Goal: Information Seeking & Learning: Learn about a topic

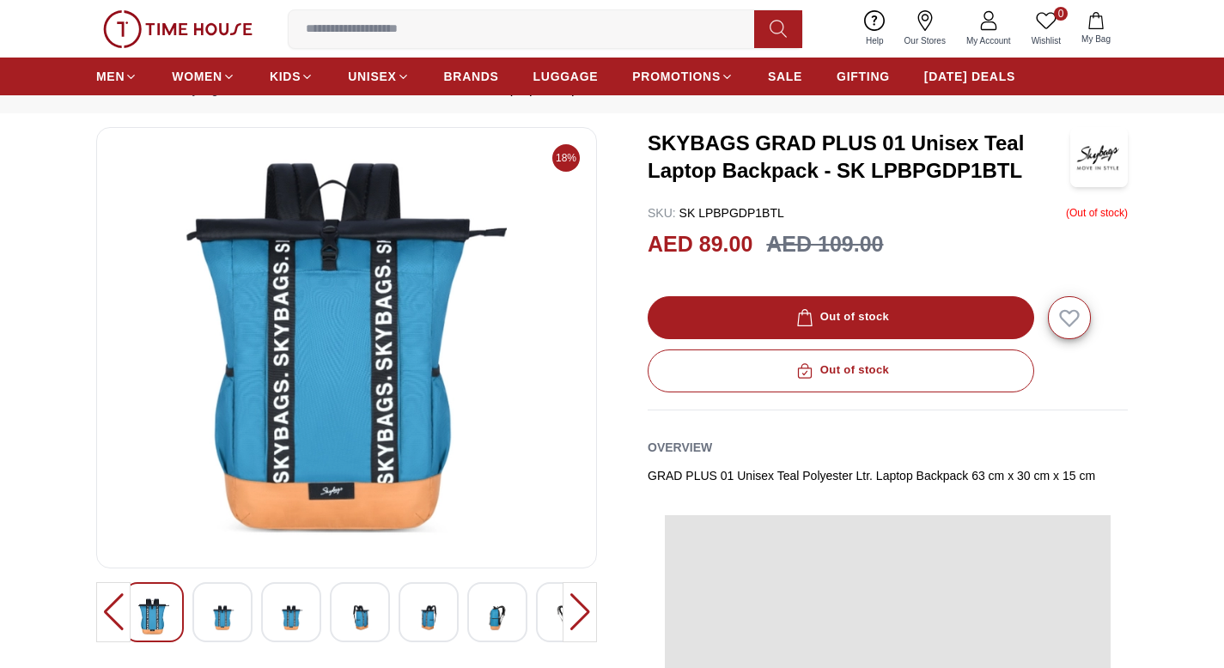
click at [625, 259] on div "18% SKYBAGS GRAD PLUS 01 Unisex Teal Laptop Backpack - SK LPBPGDP1BTL SKU : SK …" at bounding box center [612, 570] width 1032 height 886
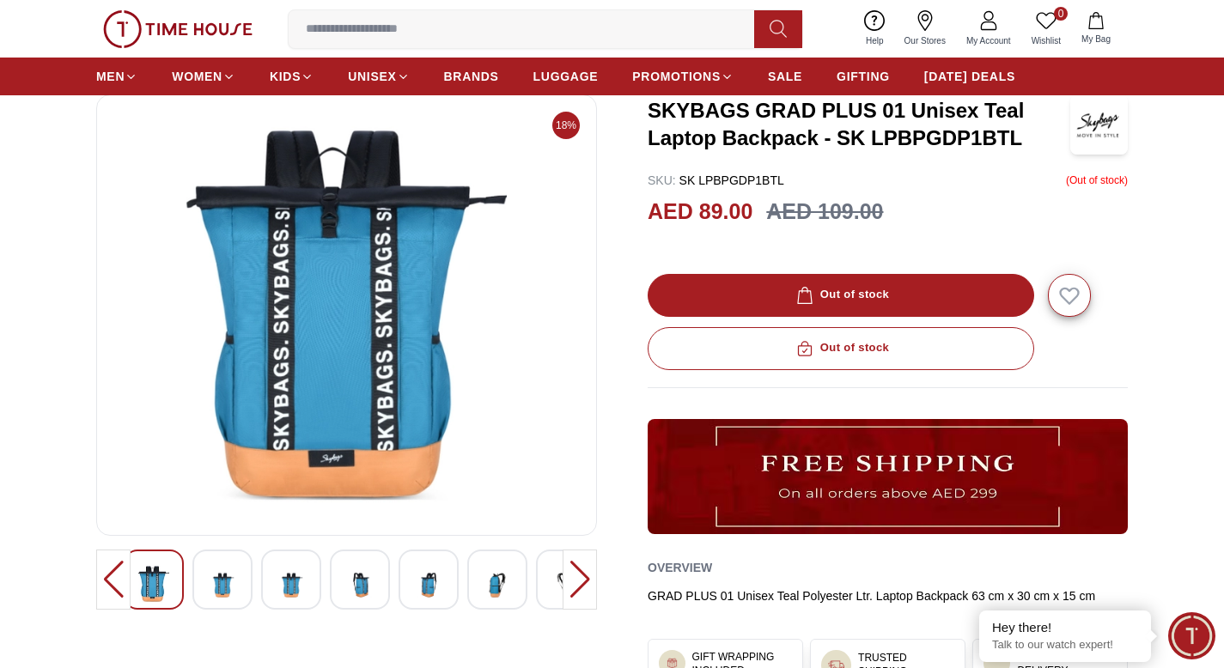
scroll to position [103, 0]
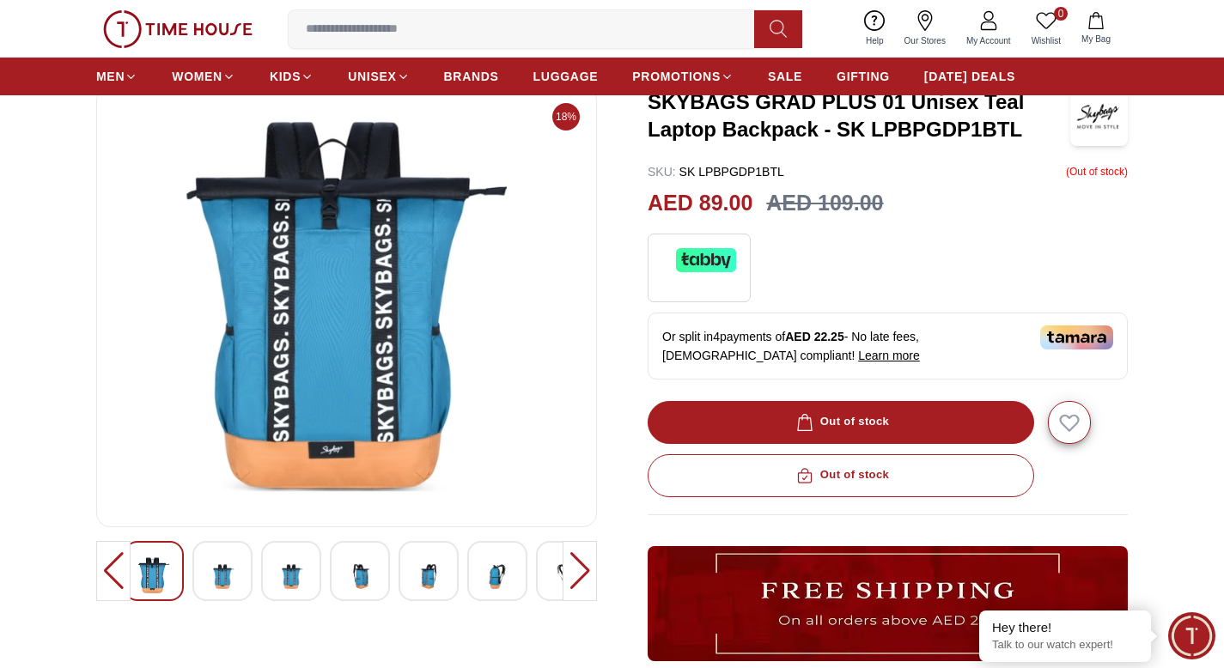
click at [218, 552] on div at bounding box center [222, 571] width 60 height 60
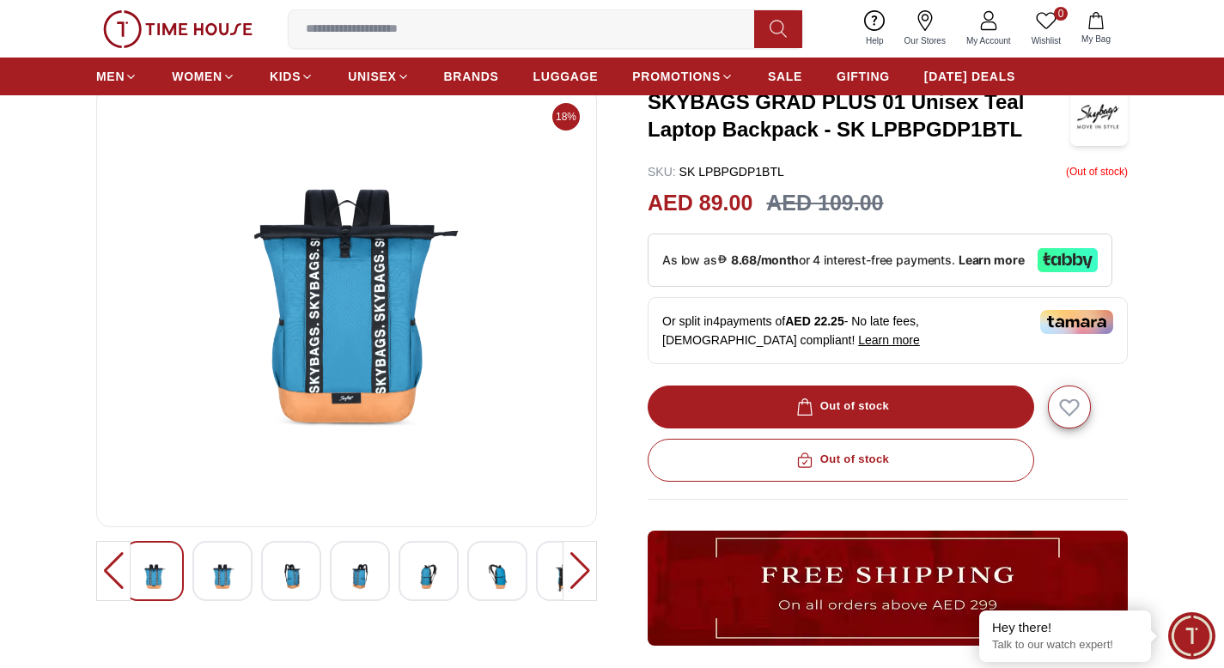
click at [210, 575] on img at bounding box center [222, 577] width 31 height 42
click at [229, 574] on img at bounding box center [222, 577] width 31 height 42
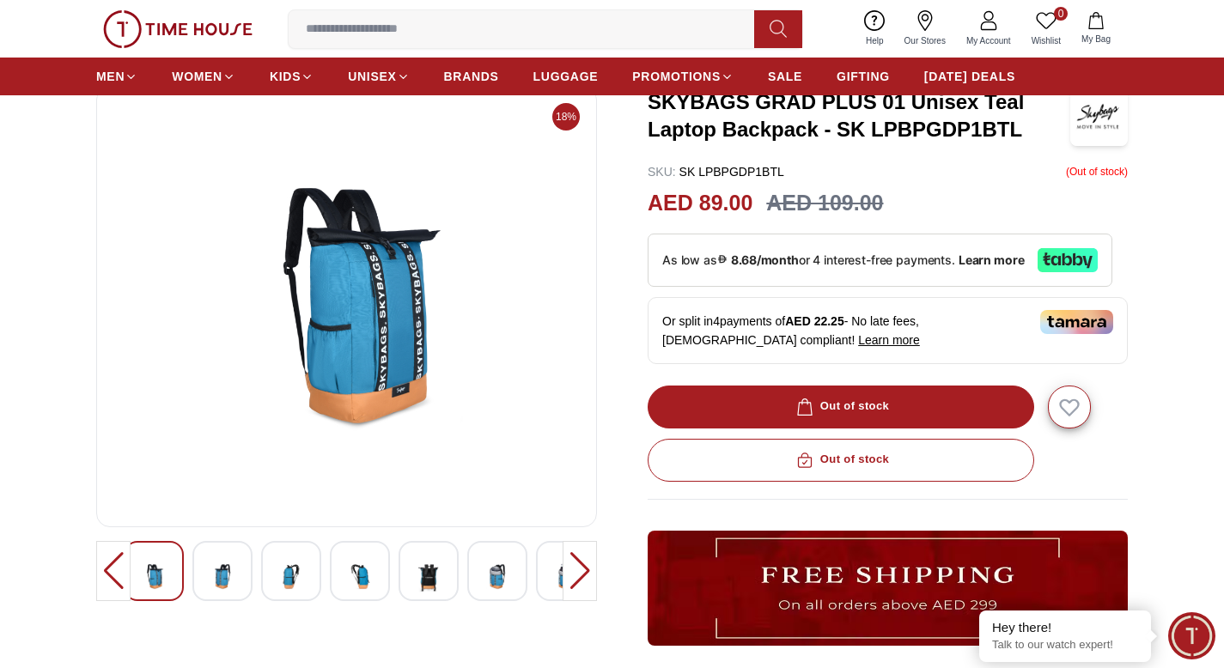
click at [233, 572] on img at bounding box center [222, 577] width 31 height 42
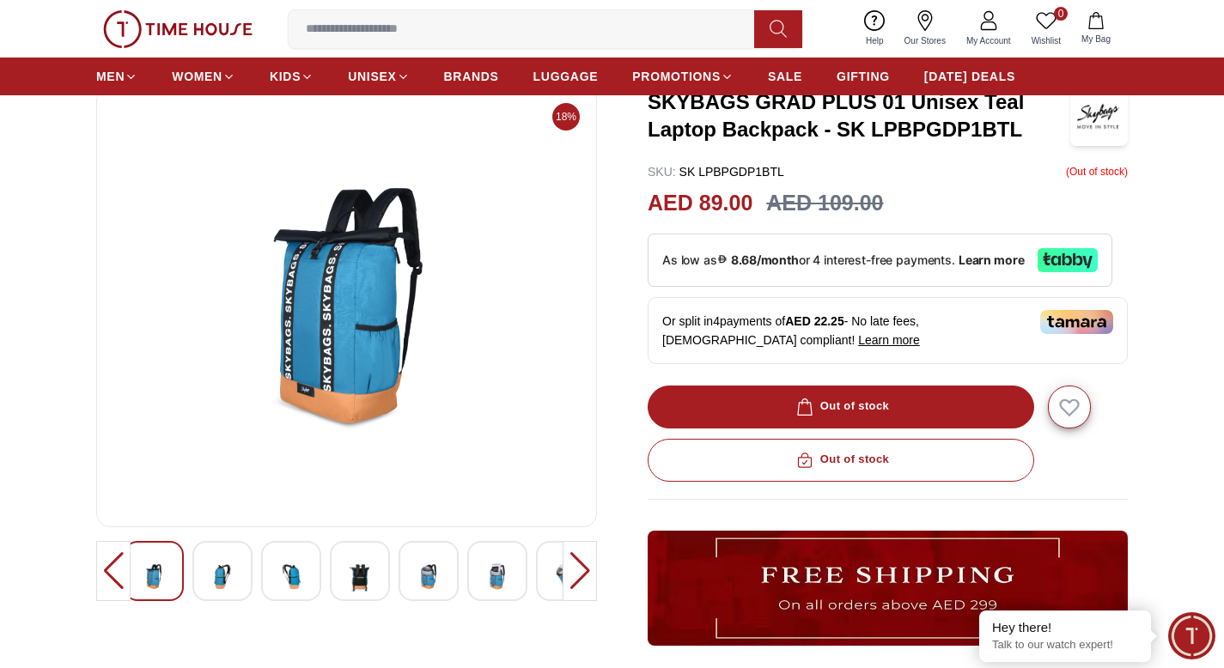
click at [253, 567] on div at bounding box center [72, 571] width 446 height 60
click at [206, 572] on div at bounding box center [222, 571] width 60 height 60
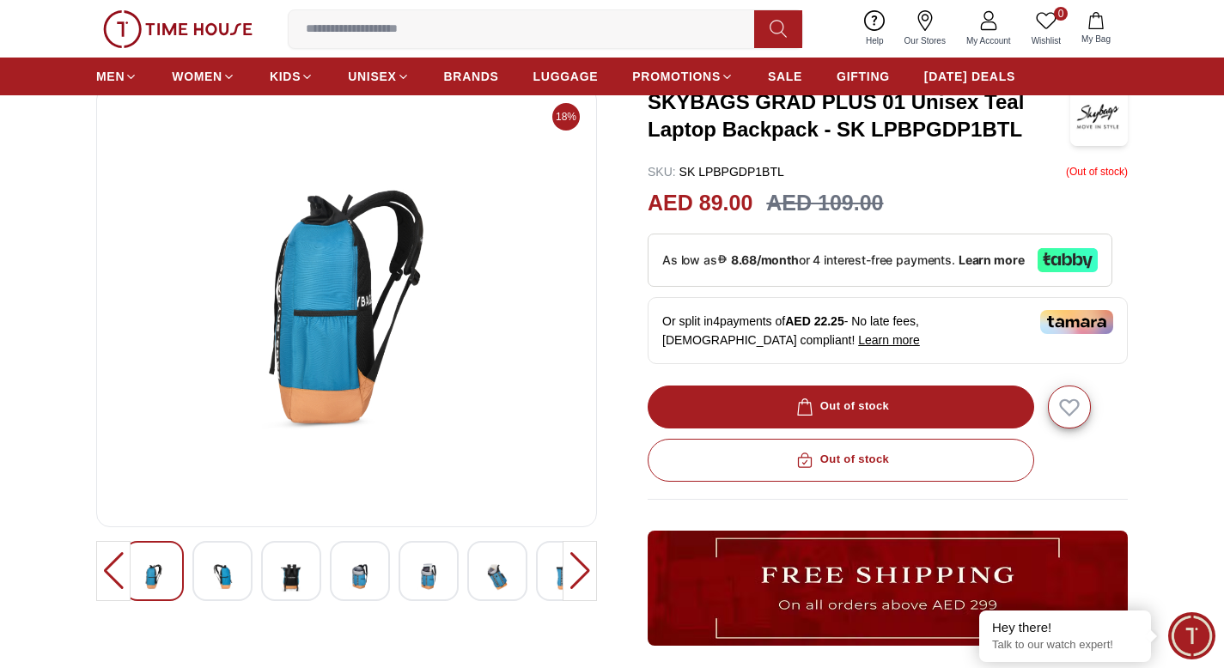
click at [228, 575] on img at bounding box center [222, 577] width 31 height 42
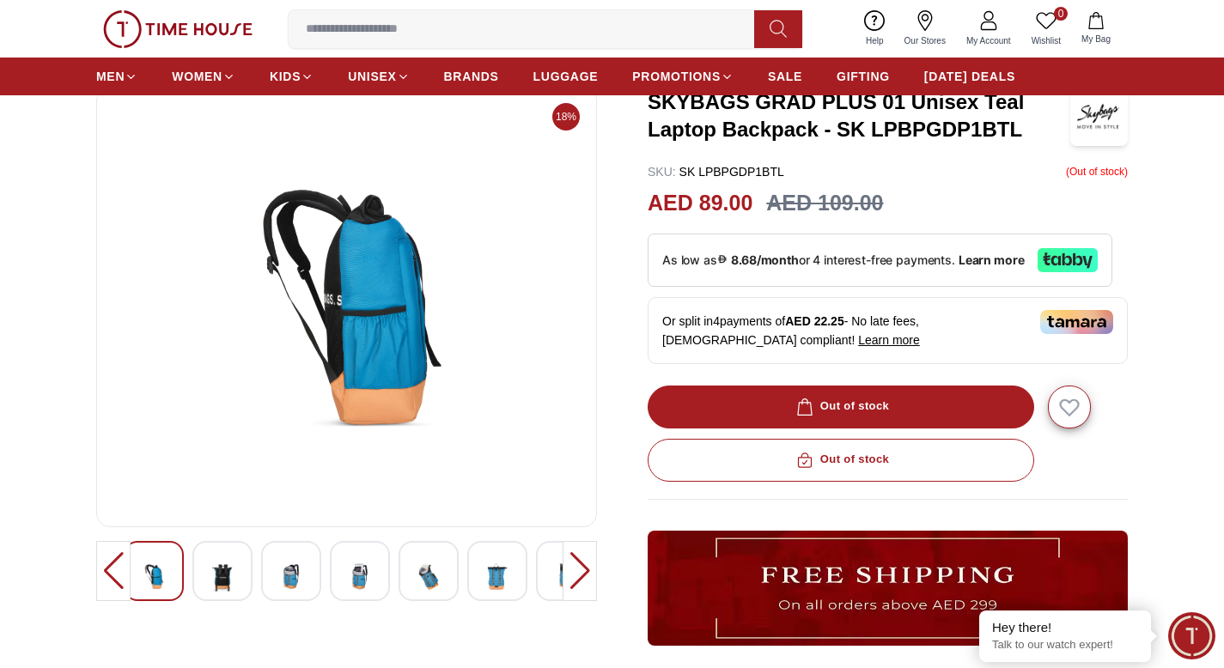
click at [247, 569] on div at bounding box center [222, 571] width 60 height 60
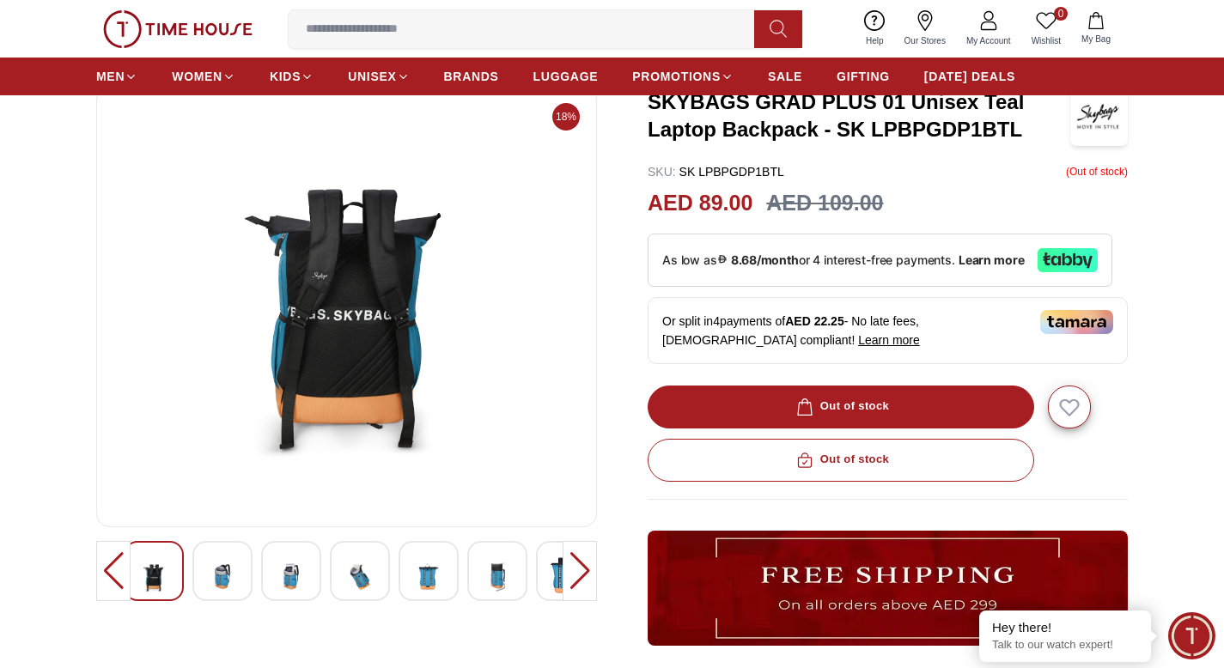
click at [288, 558] on img at bounding box center [291, 577] width 31 height 42
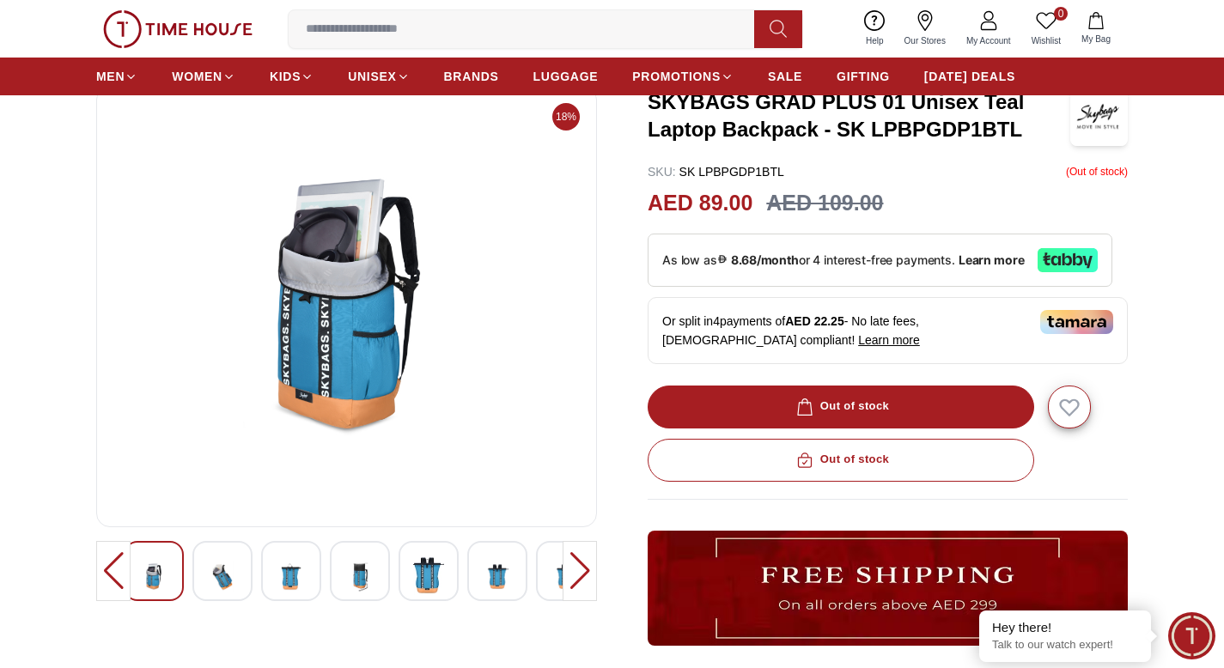
click at [235, 565] on img at bounding box center [222, 577] width 31 height 42
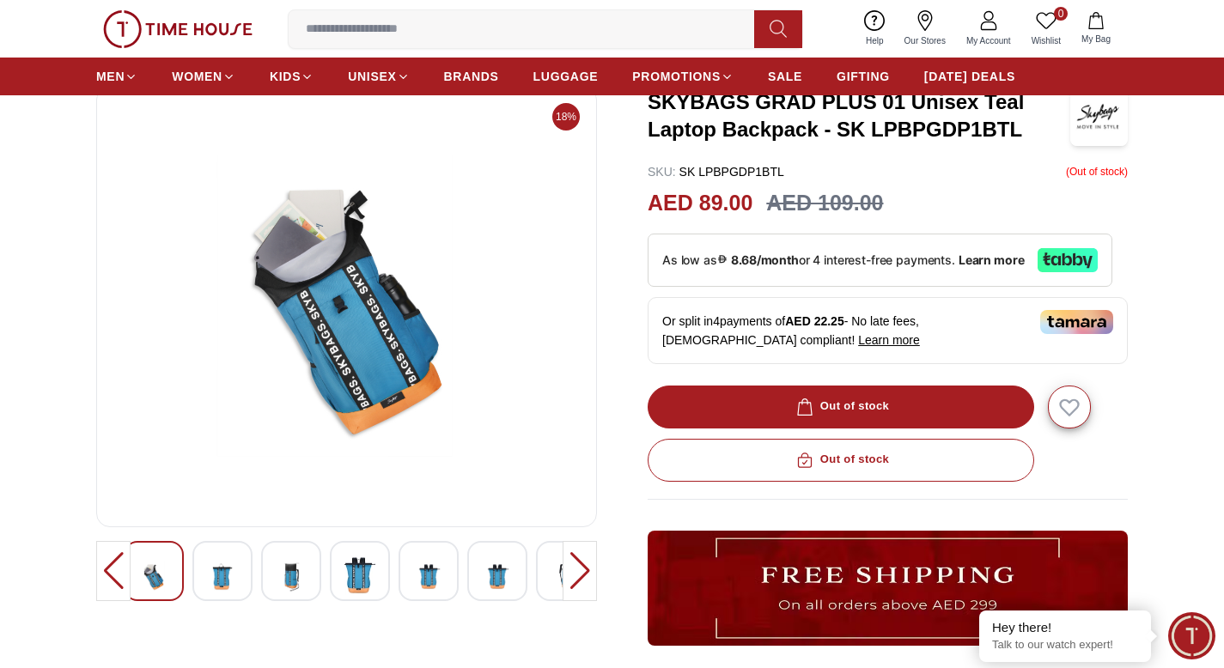
click at [250, 568] on div at bounding box center [222, 571] width 60 height 60
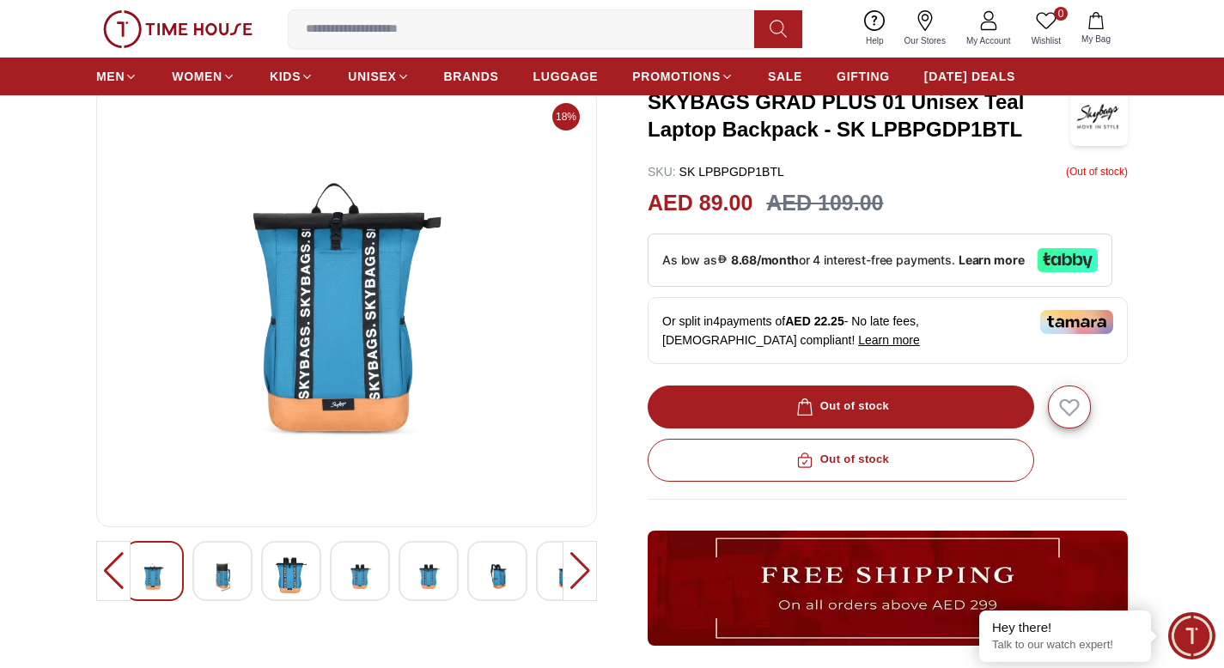
click at [253, 568] on div at bounding box center [72, 571] width 446 height 60
click at [259, 568] on div at bounding box center [72, 571] width 446 height 60
click at [260, 568] on div at bounding box center [72, 571] width 446 height 60
click at [273, 566] on div at bounding box center [291, 571] width 60 height 60
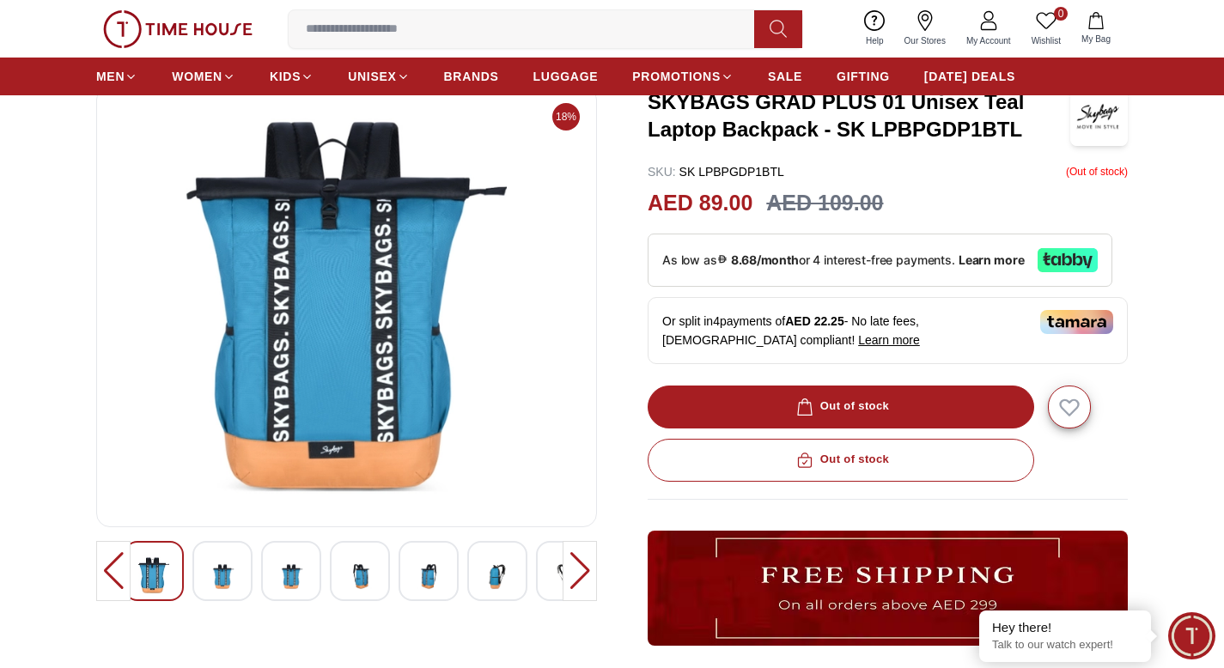
click at [286, 565] on img at bounding box center [291, 577] width 31 height 42
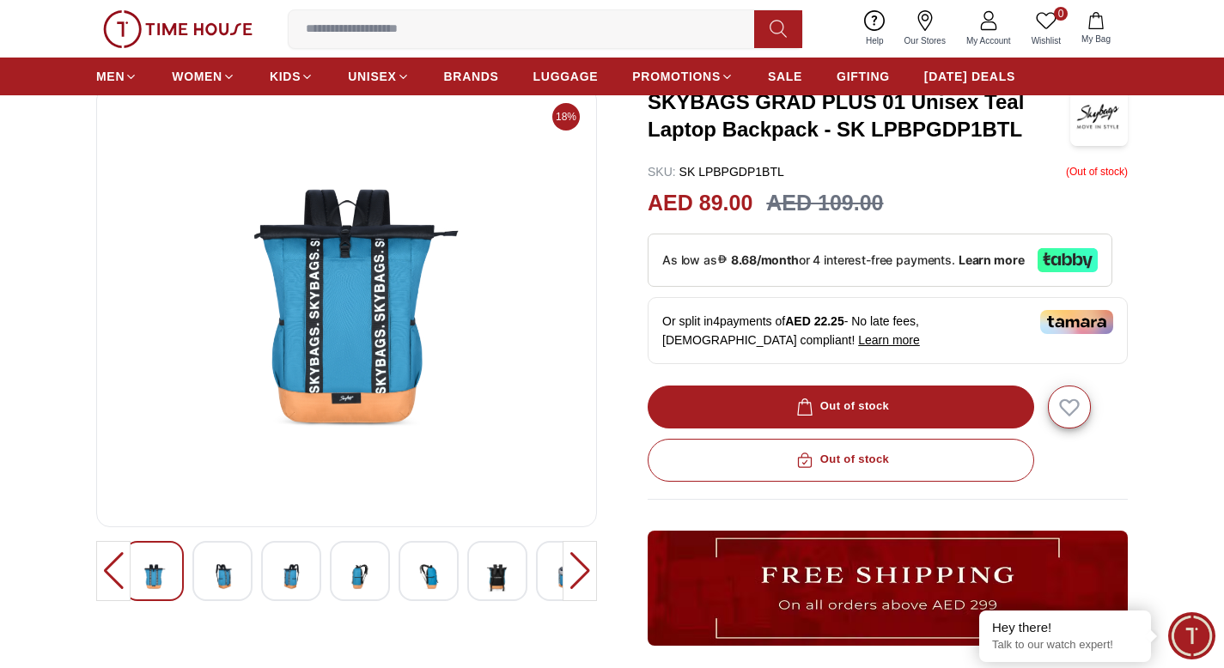
click at [340, 570] on div at bounding box center [360, 571] width 60 height 60
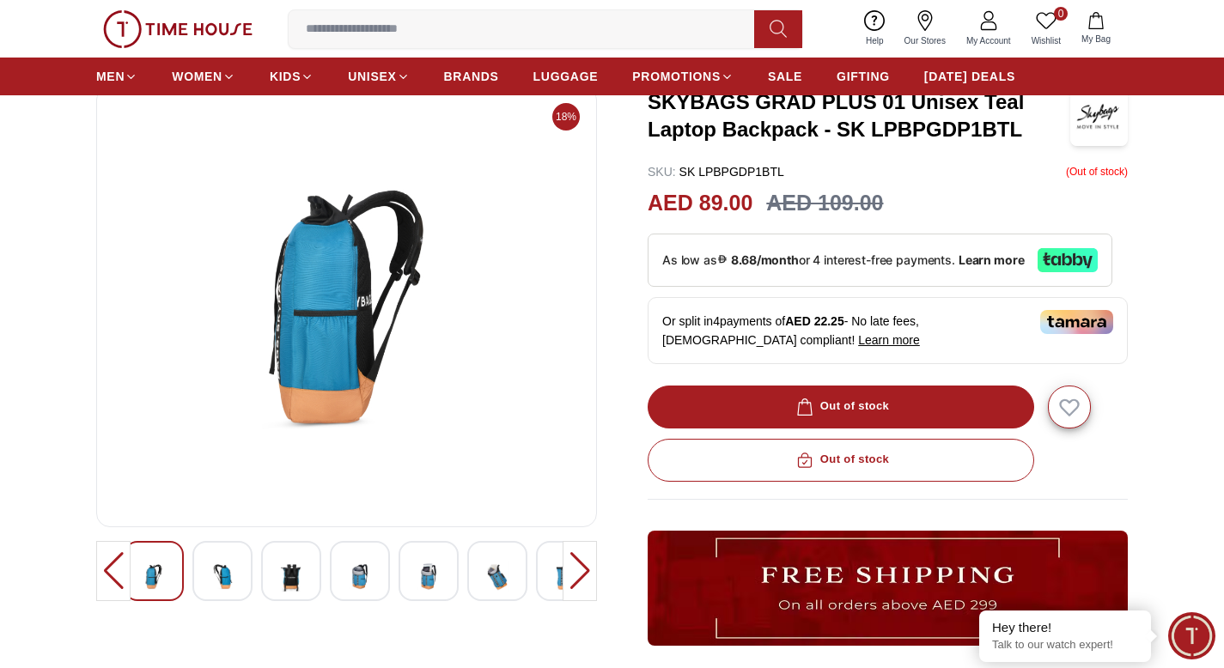
click at [361, 571] on img at bounding box center [360, 577] width 31 height 42
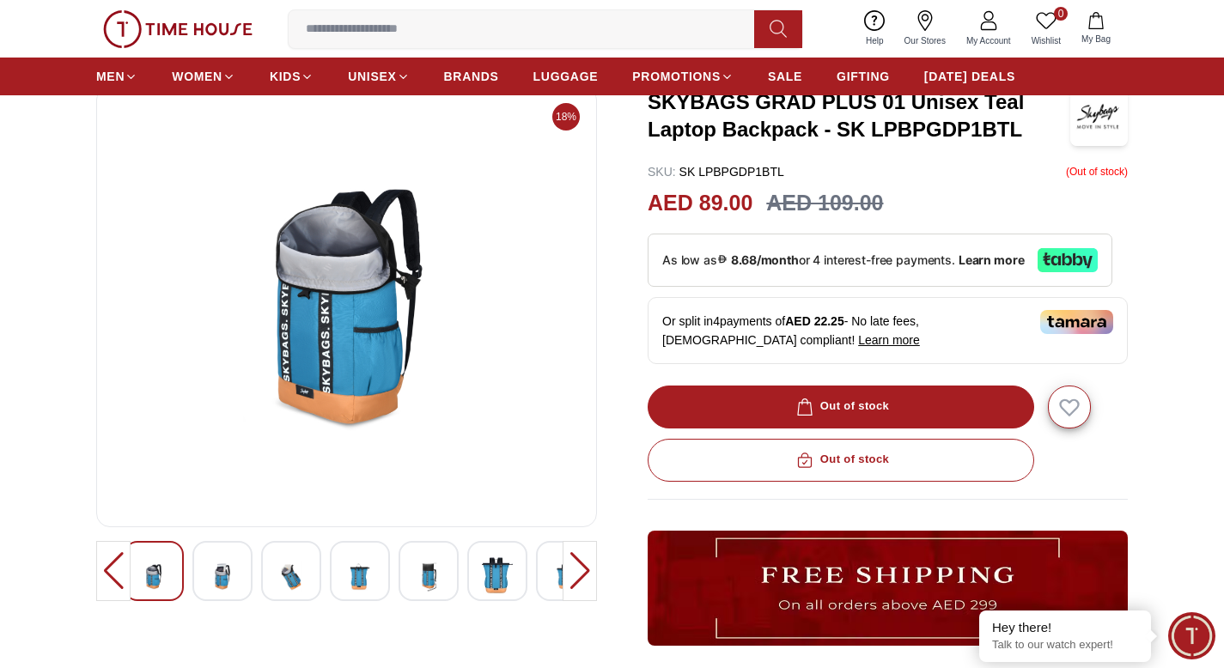
click at [209, 581] on img at bounding box center [222, 577] width 31 height 42
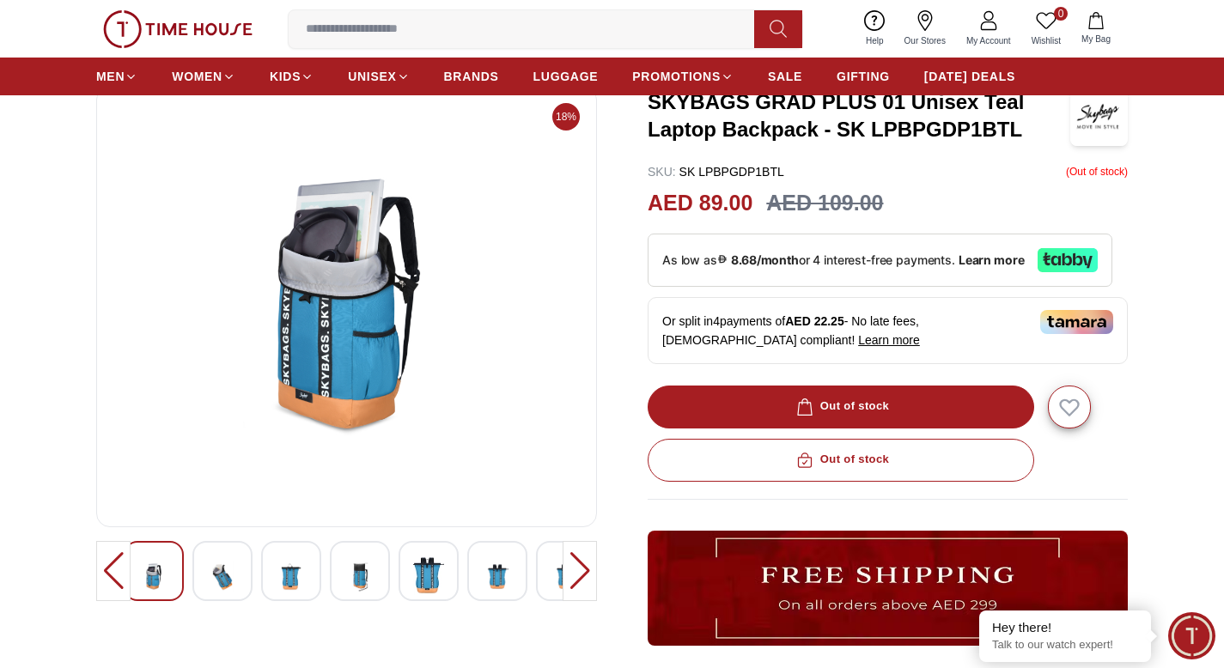
click at [283, 570] on img at bounding box center [291, 577] width 31 height 42
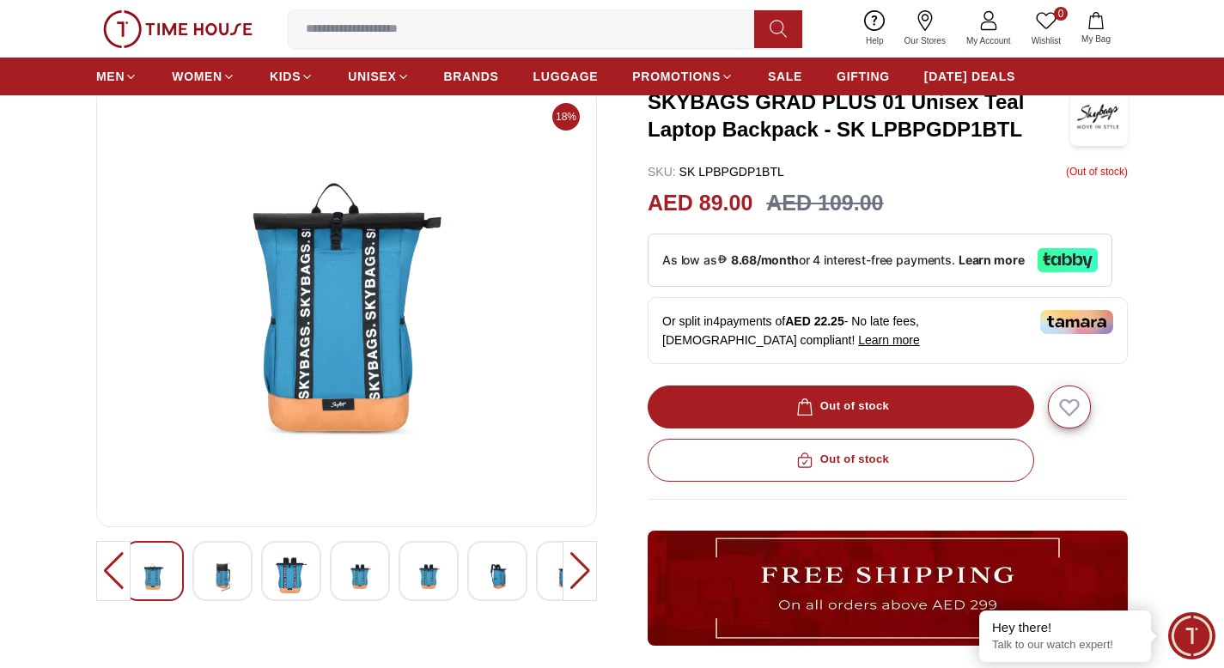
click at [218, 572] on img at bounding box center [222, 577] width 31 height 42
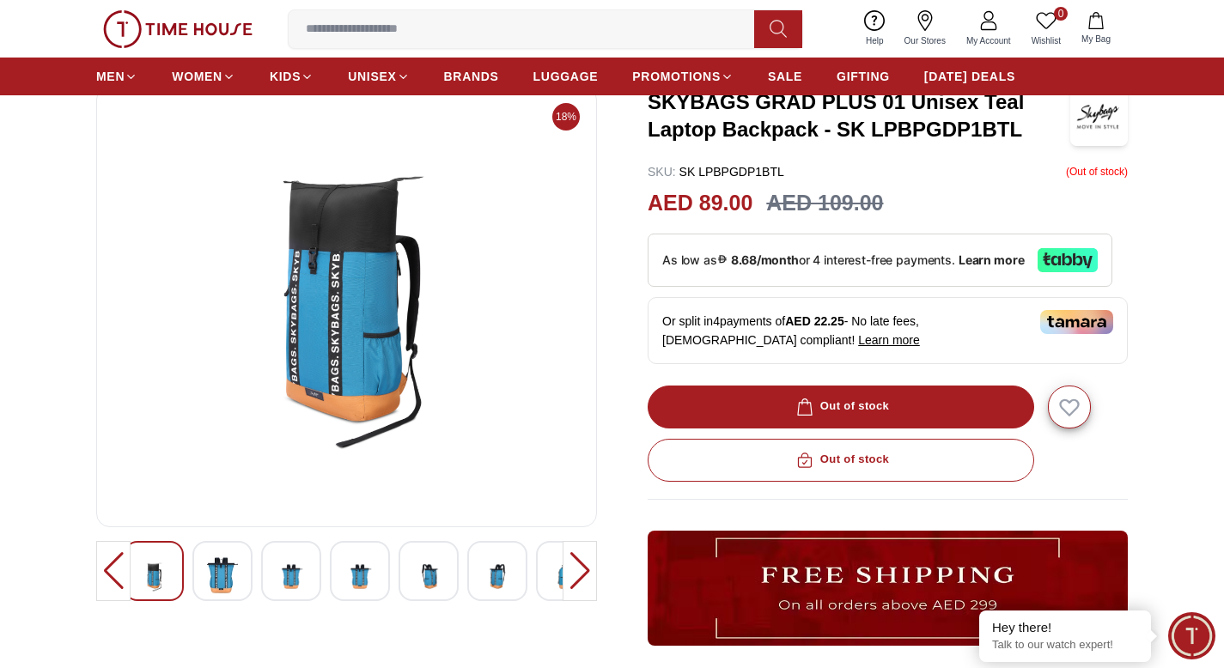
click at [220, 572] on img at bounding box center [222, 576] width 31 height 40
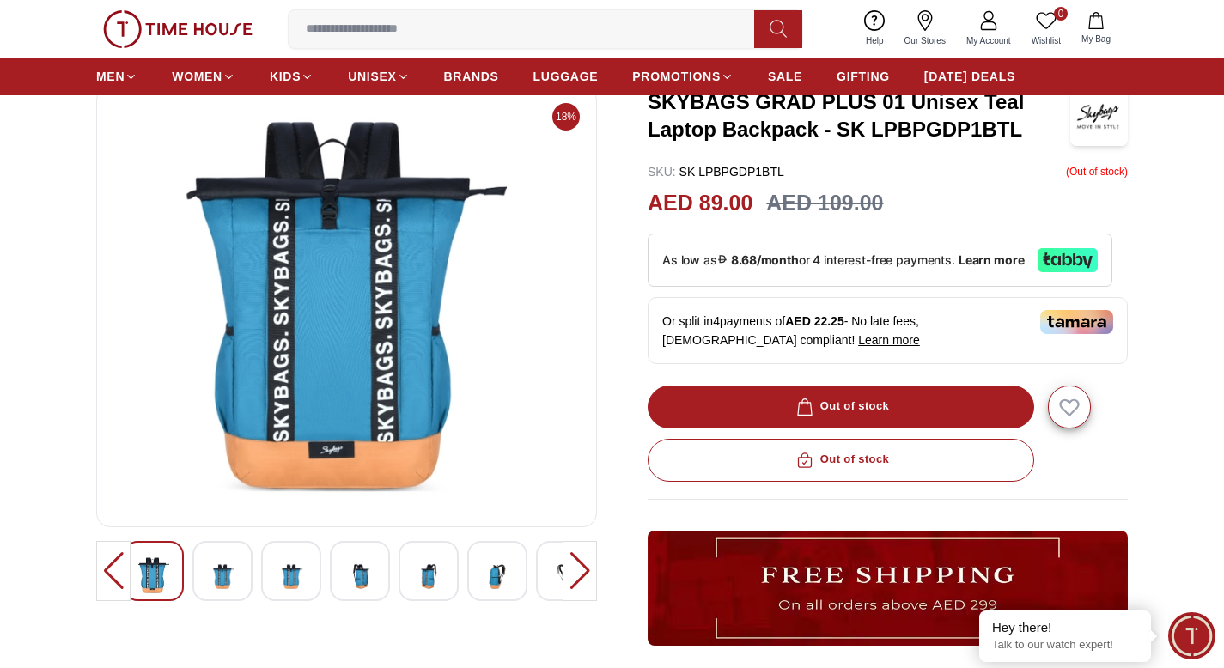
click at [217, 575] on img at bounding box center [222, 577] width 31 height 42
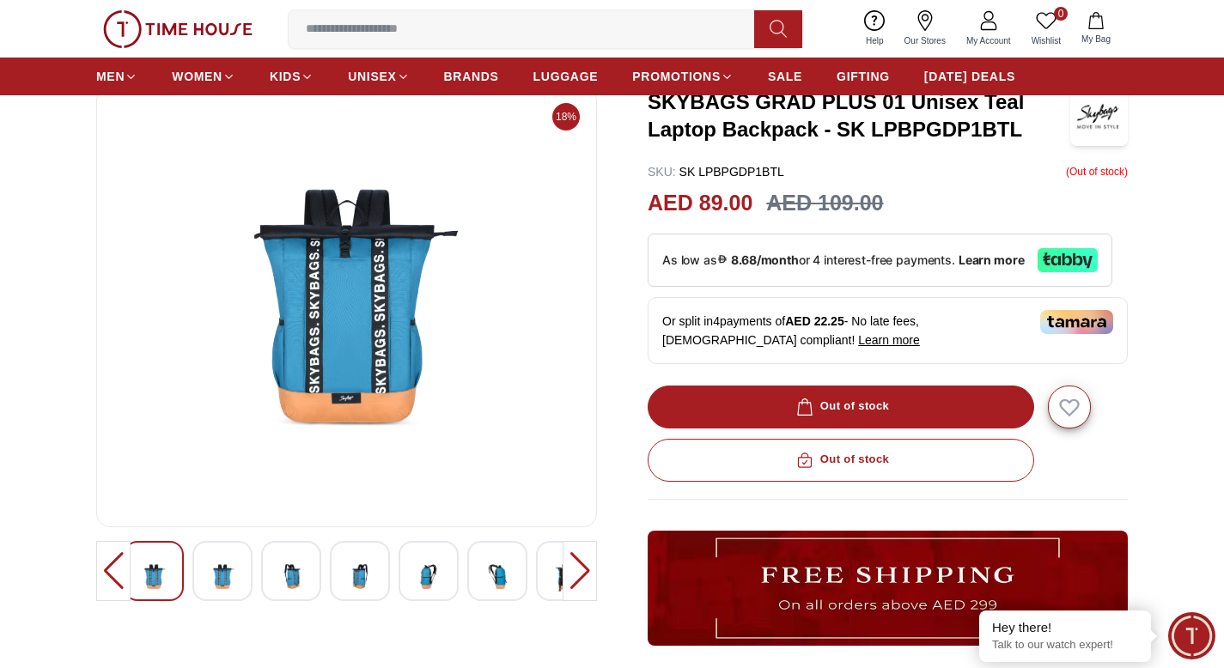
click at [218, 578] on img at bounding box center [222, 577] width 31 height 42
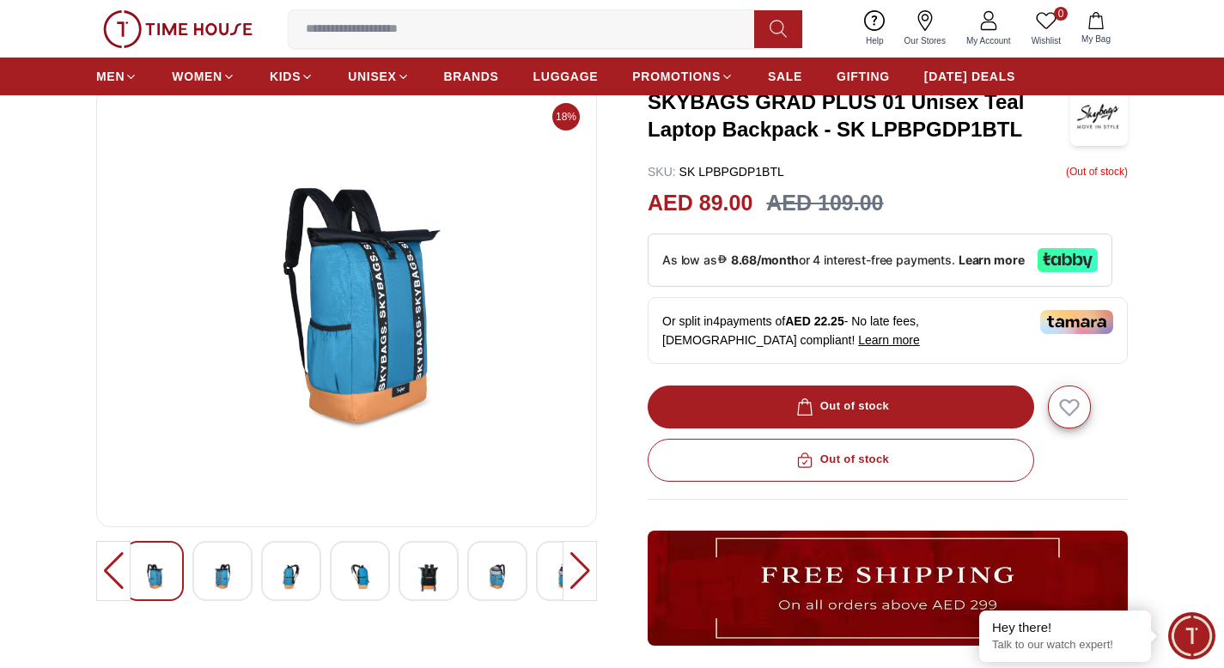
click at [233, 576] on img at bounding box center [222, 577] width 31 height 42
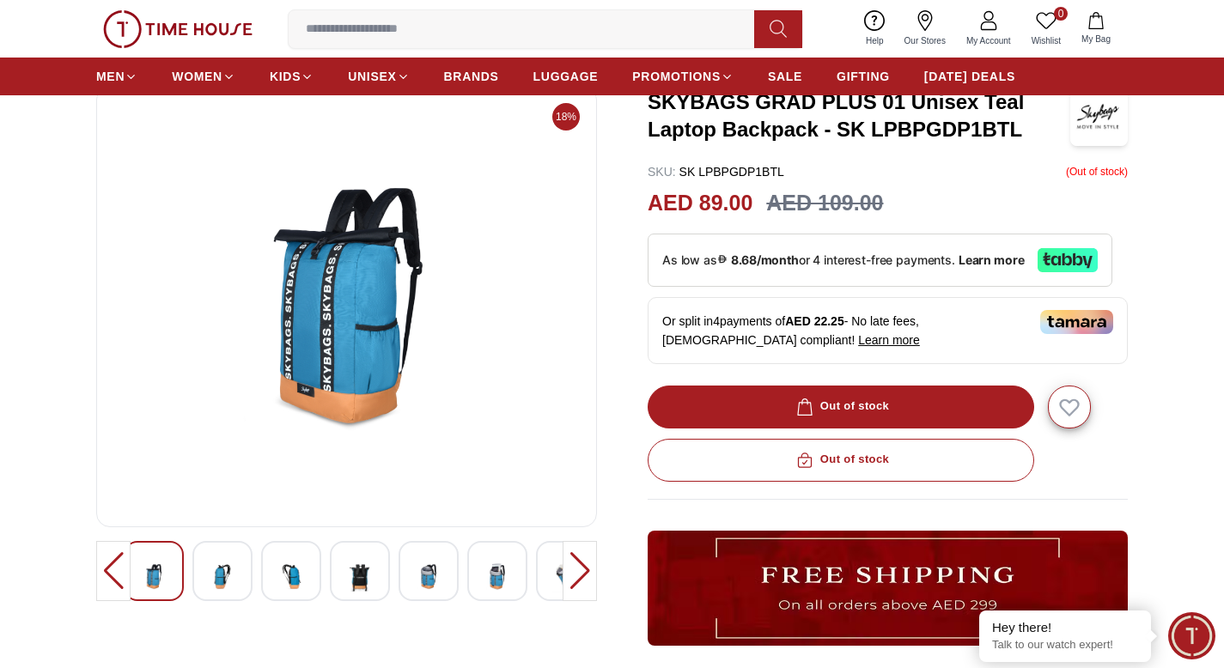
click at [233, 576] on img at bounding box center [222, 577] width 31 height 42
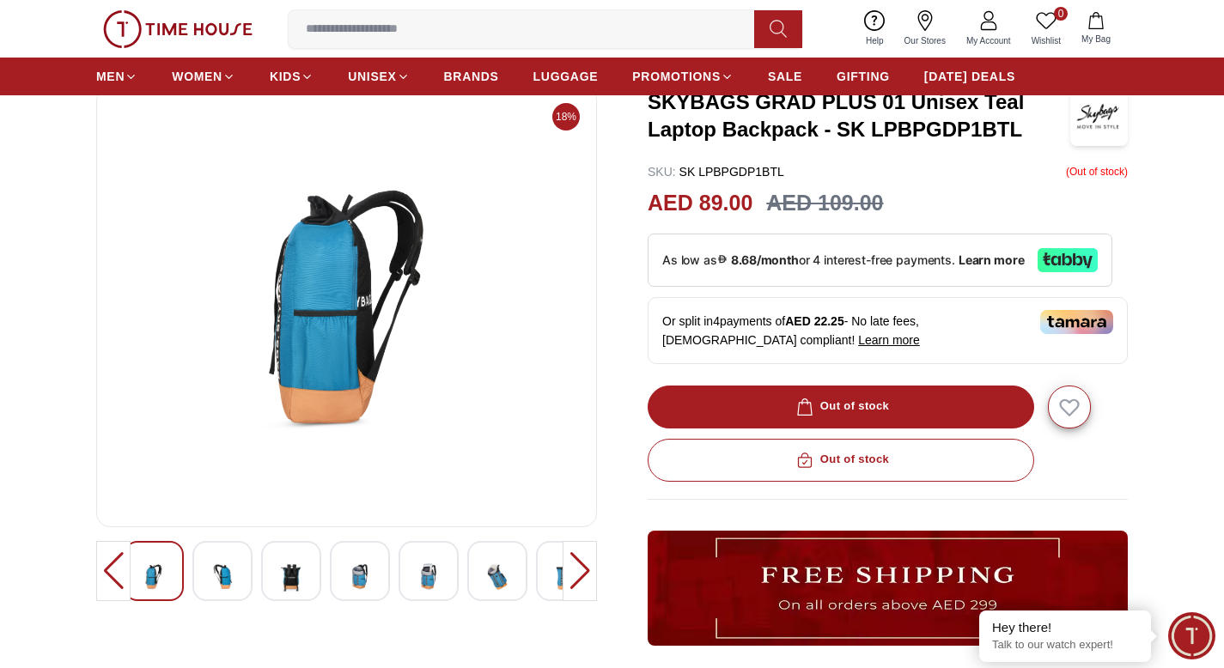
click at [233, 576] on img at bounding box center [222, 577] width 31 height 42
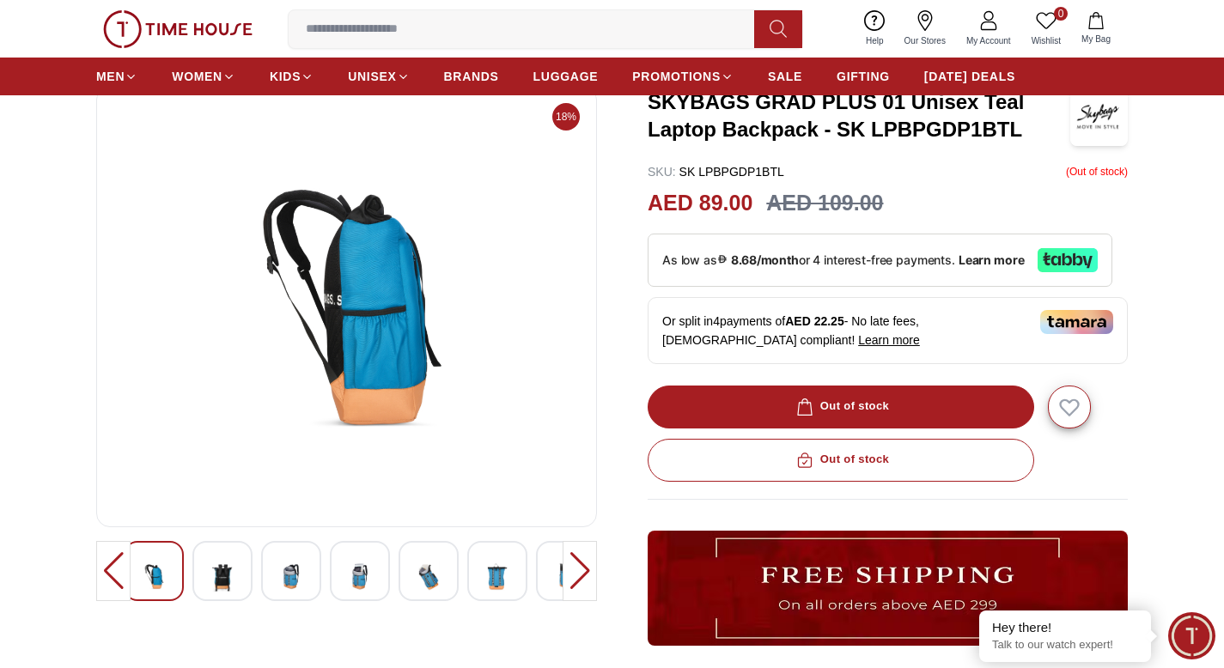
click at [233, 576] on img at bounding box center [222, 577] width 31 height 42
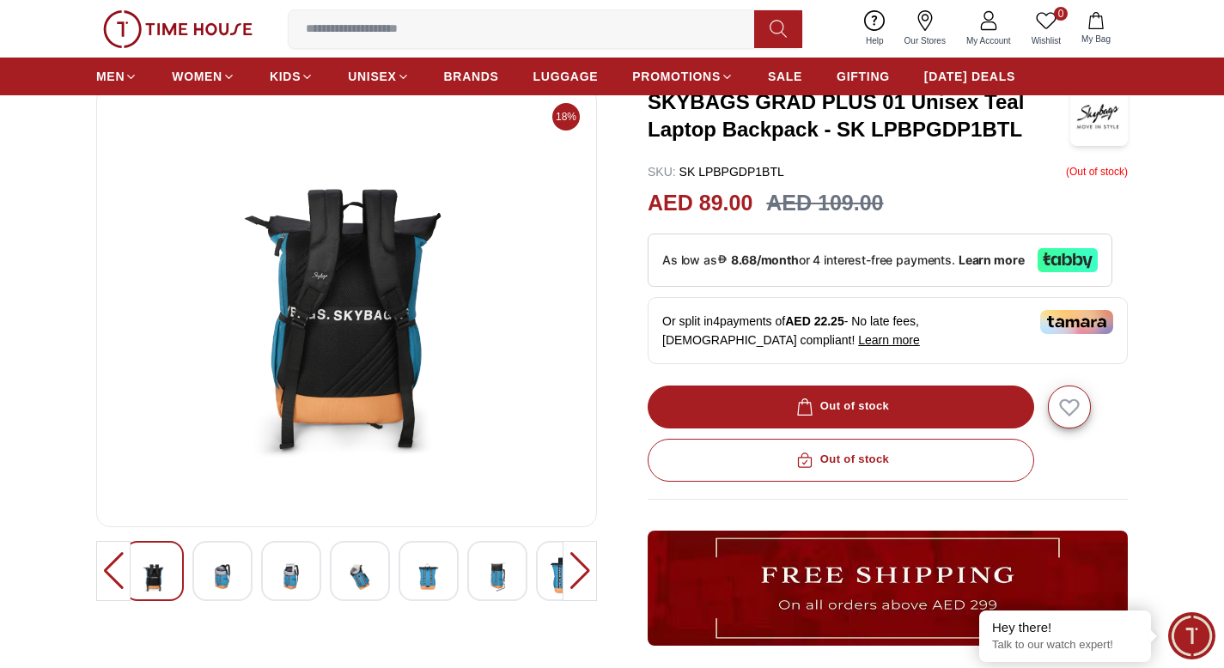
click at [233, 576] on img at bounding box center [222, 577] width 31 height 42
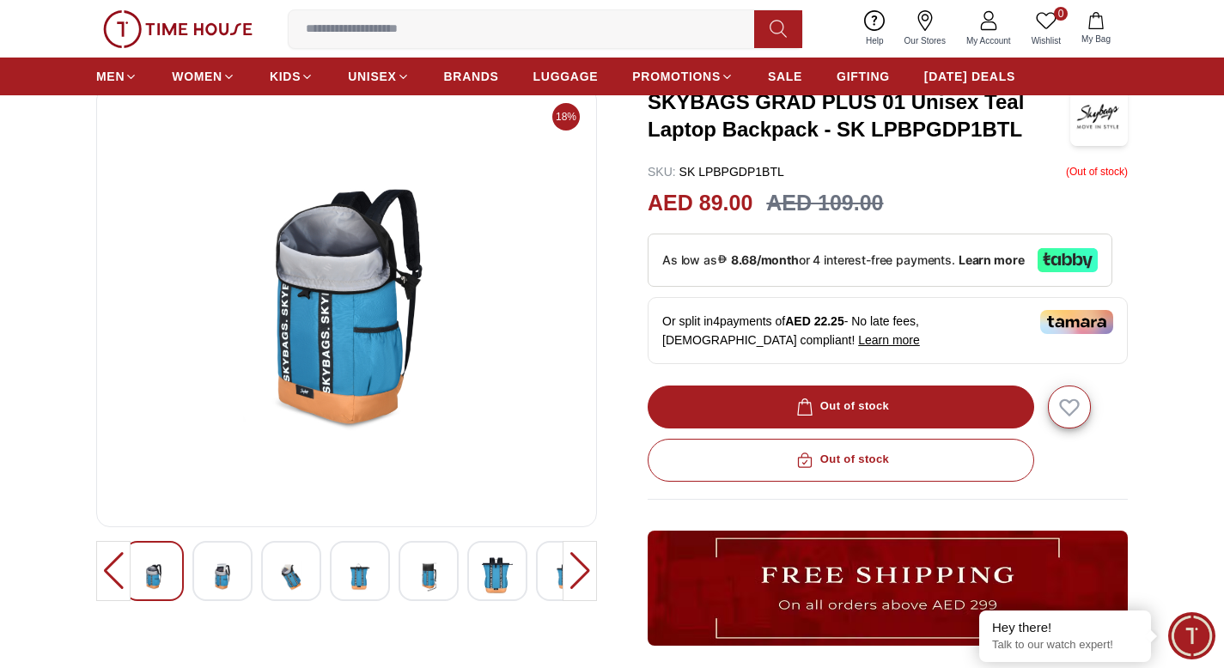
click at [233, 576] on img at bounding box center [222, 577] width 31 height 42
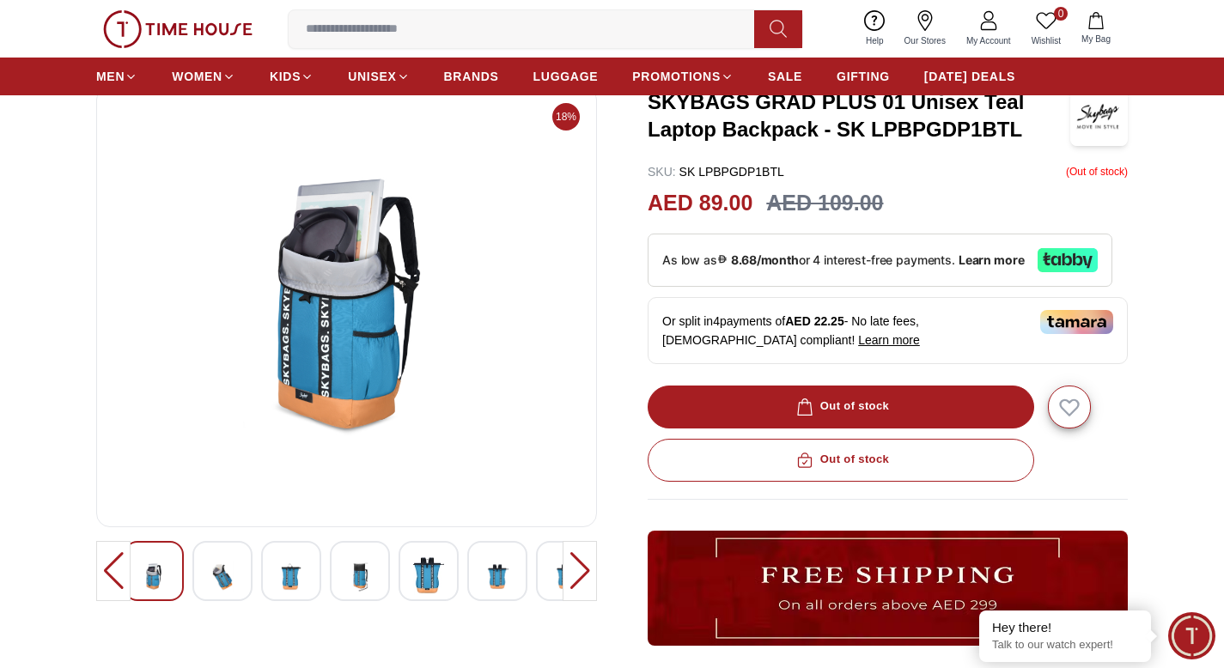
click at [233, 576] on img at bounding box center [222, 577] width 31 height 42
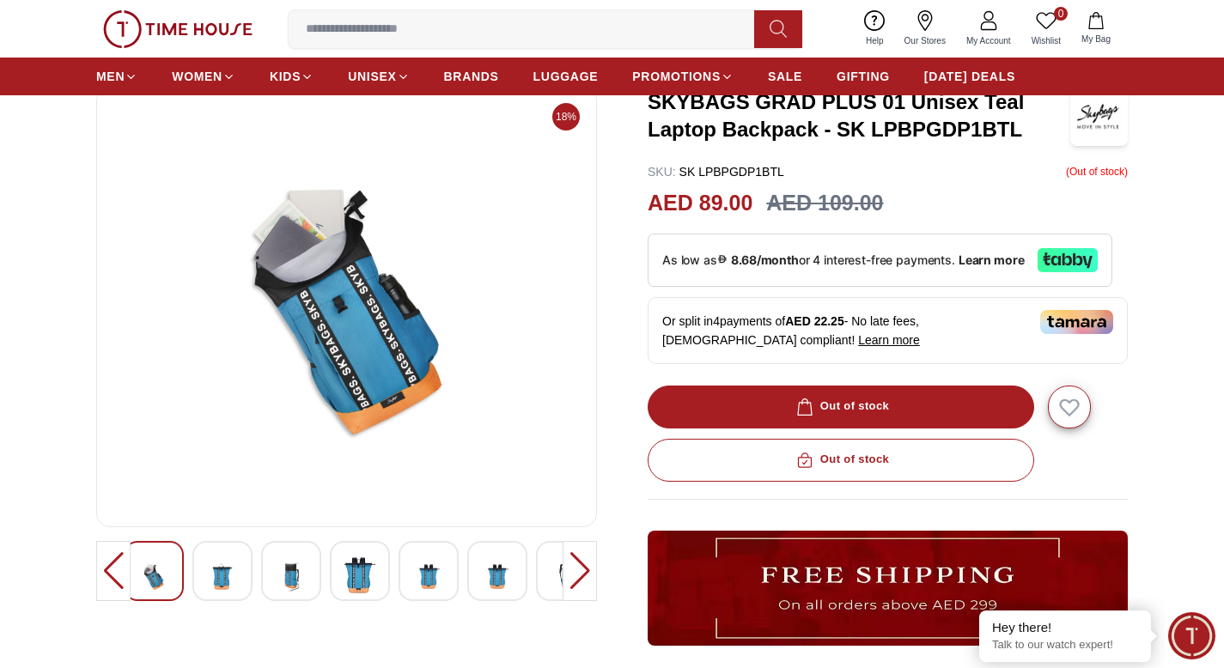
click at [247, 578] on div at bounding box center [222, 571] width 60 height 60
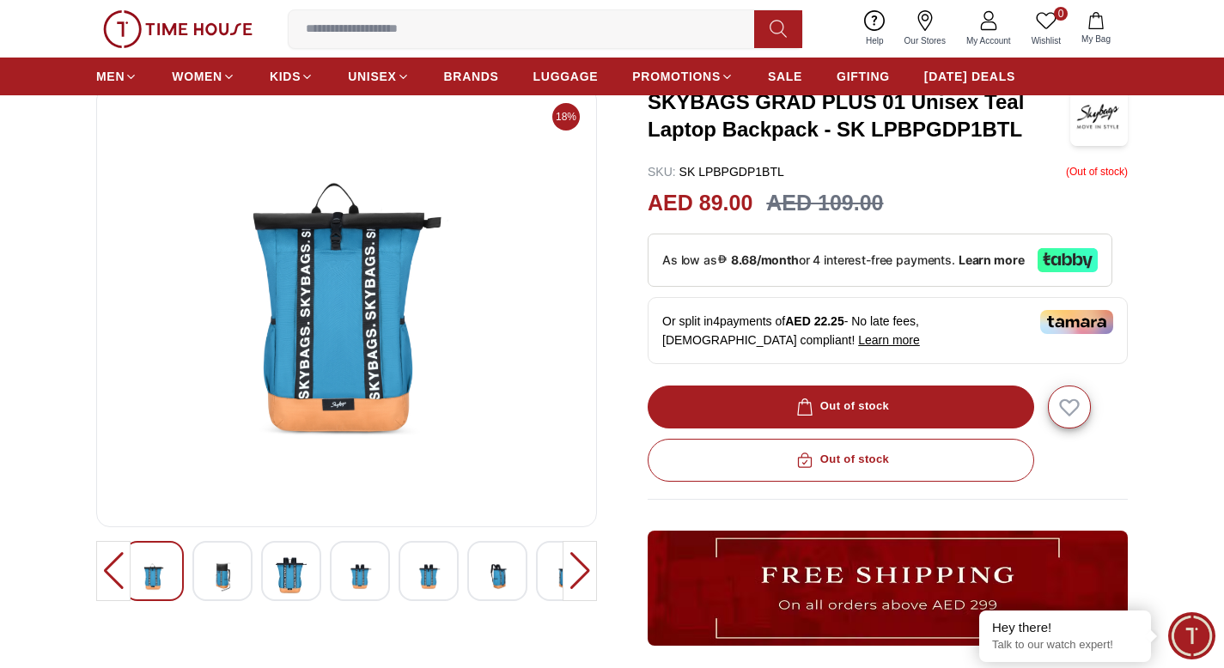
click at [247, 578] on div at bounding box center [222, 571] width 60 height 60
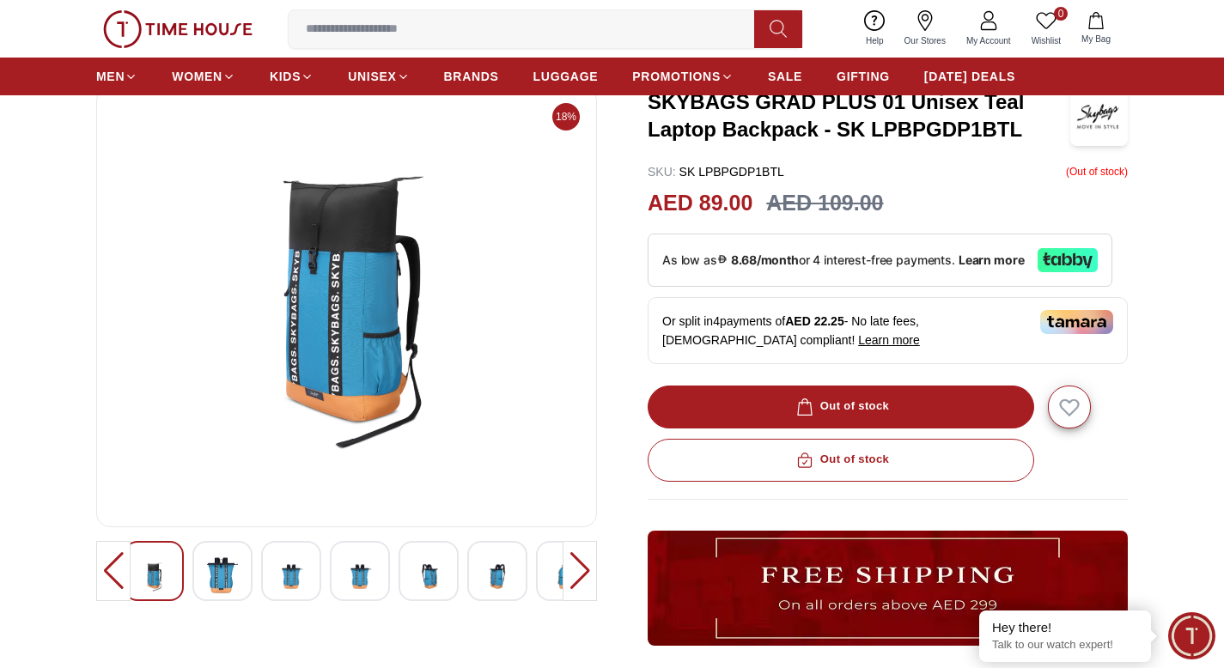
click at [247, 577] on div at bounding box center [222, 571] width 60 height 60
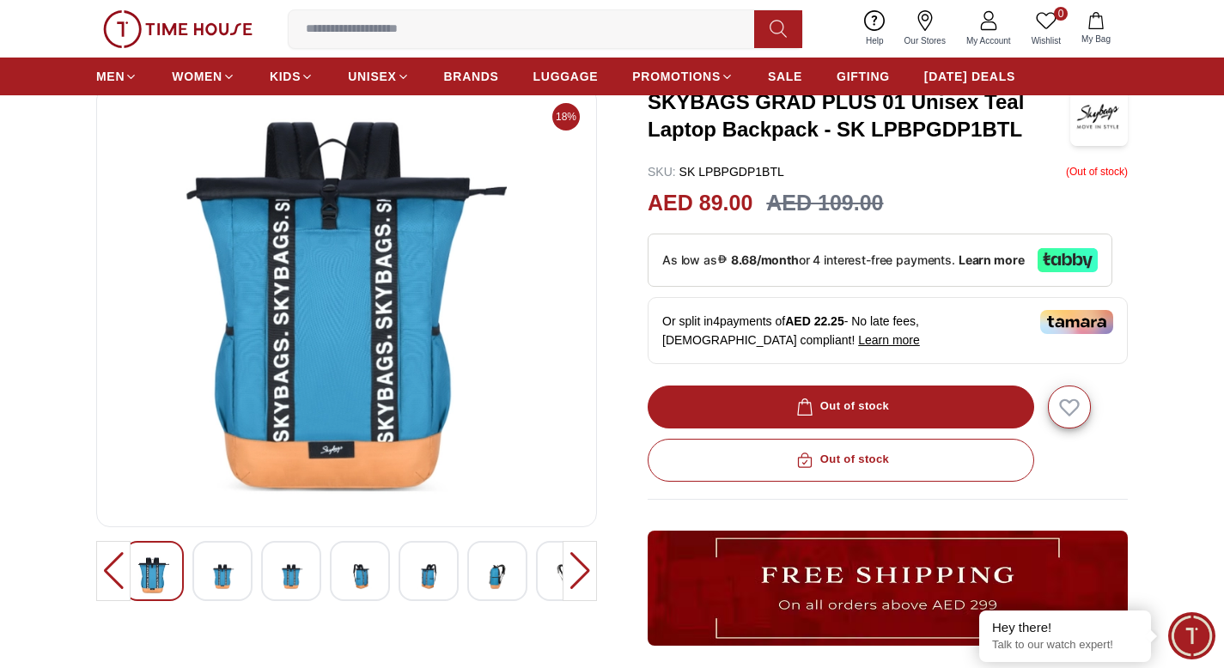
click at [247, 577] on div at bounding box center [222, 571] width 60 height 60
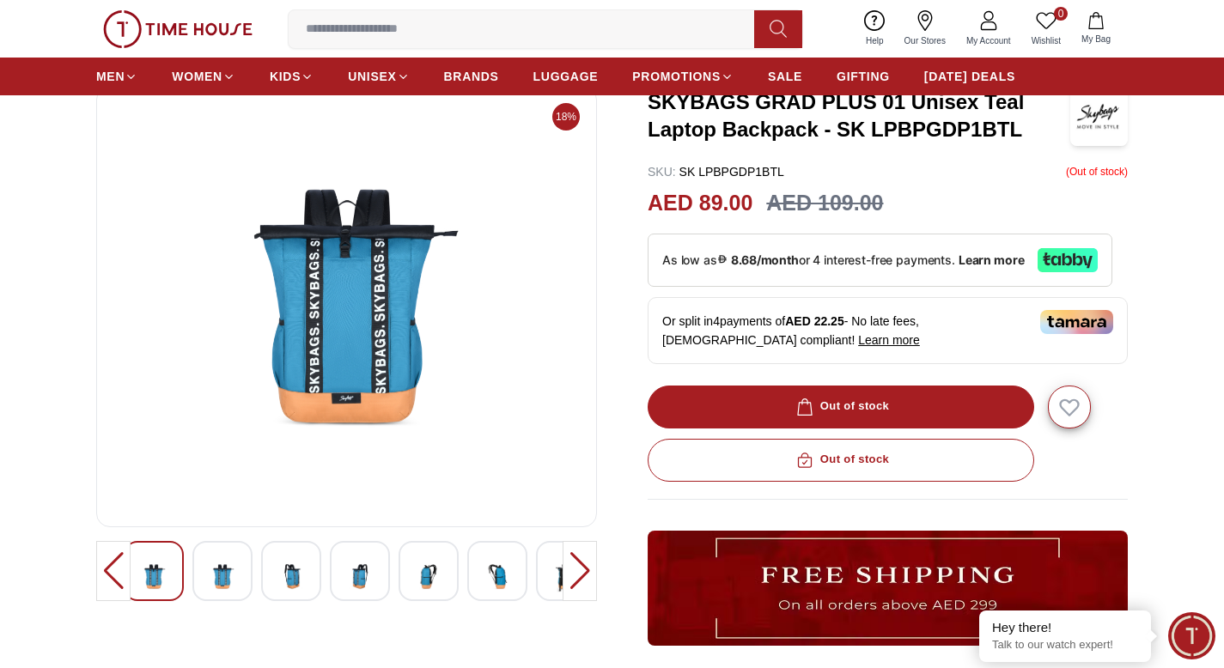
click at [259, 573] on div at bounding box center [72, 571] width 446 height 60
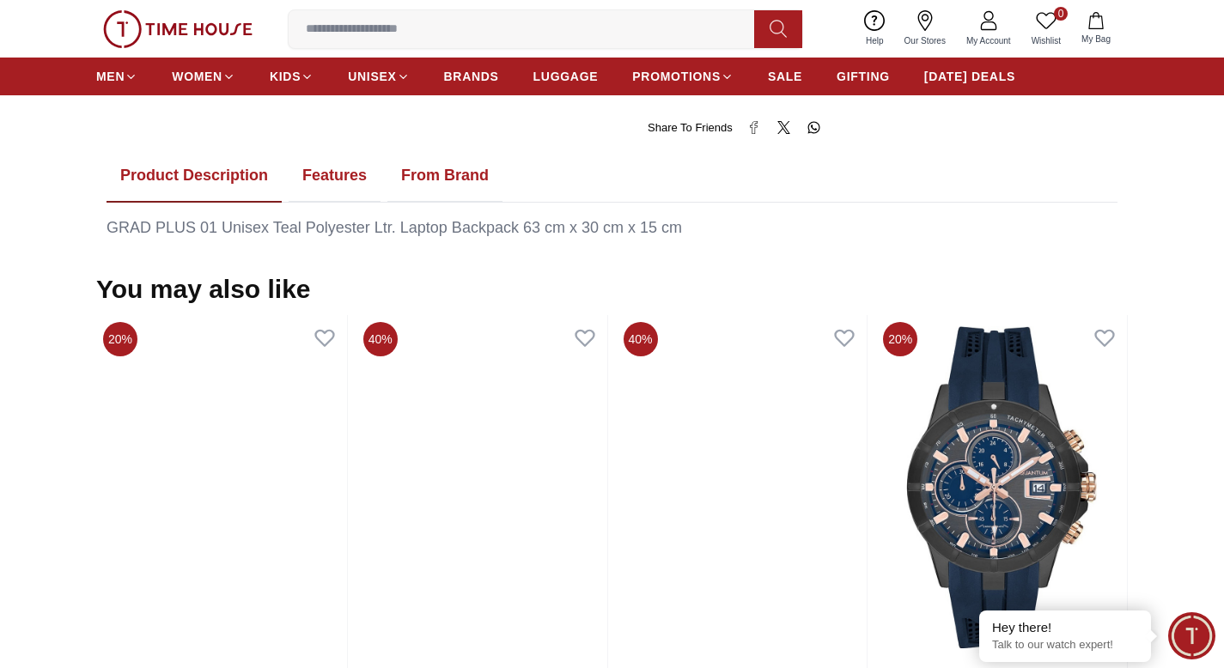
scroll to position [822, 0]
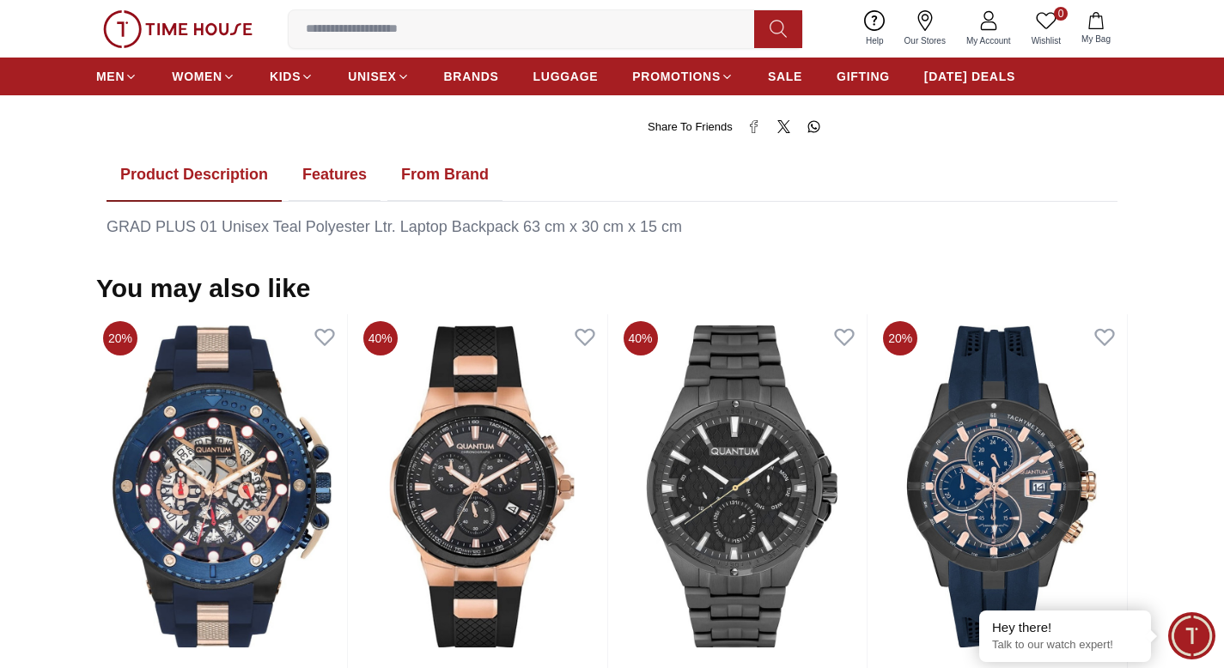
click at [328, 178] on button "Features" at bounding box center [335, 175] width 92 height 53
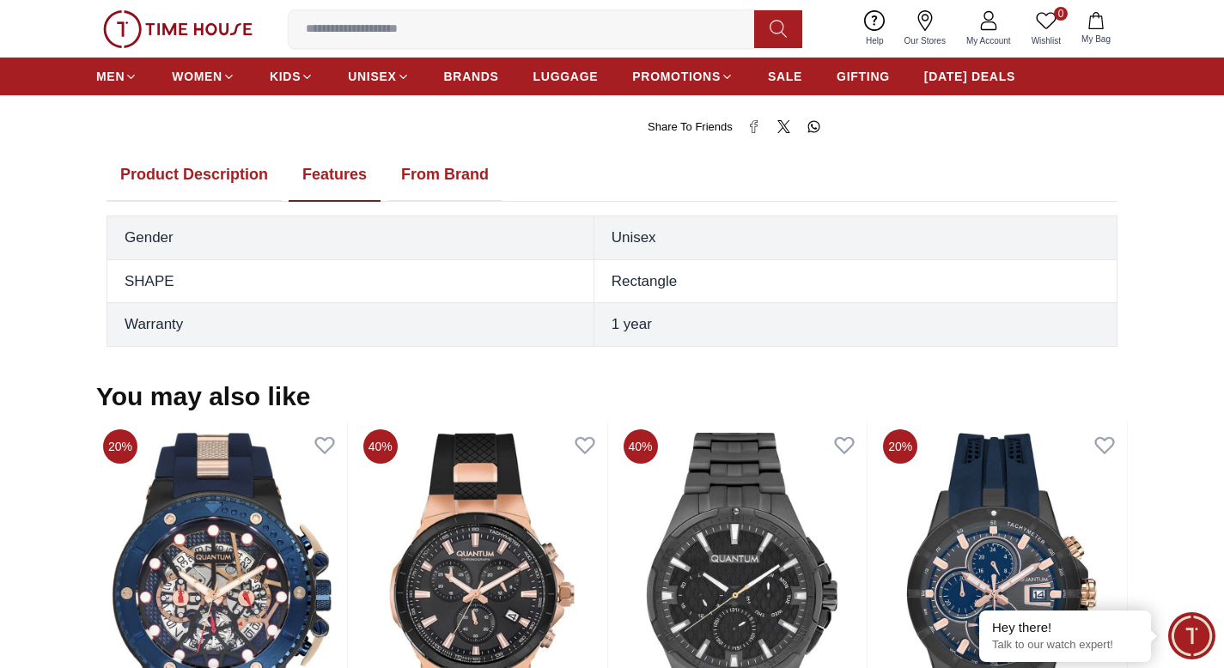
click at [424, 169] on button "From Brand" at bounding box center [444, 175] width 115 height 53
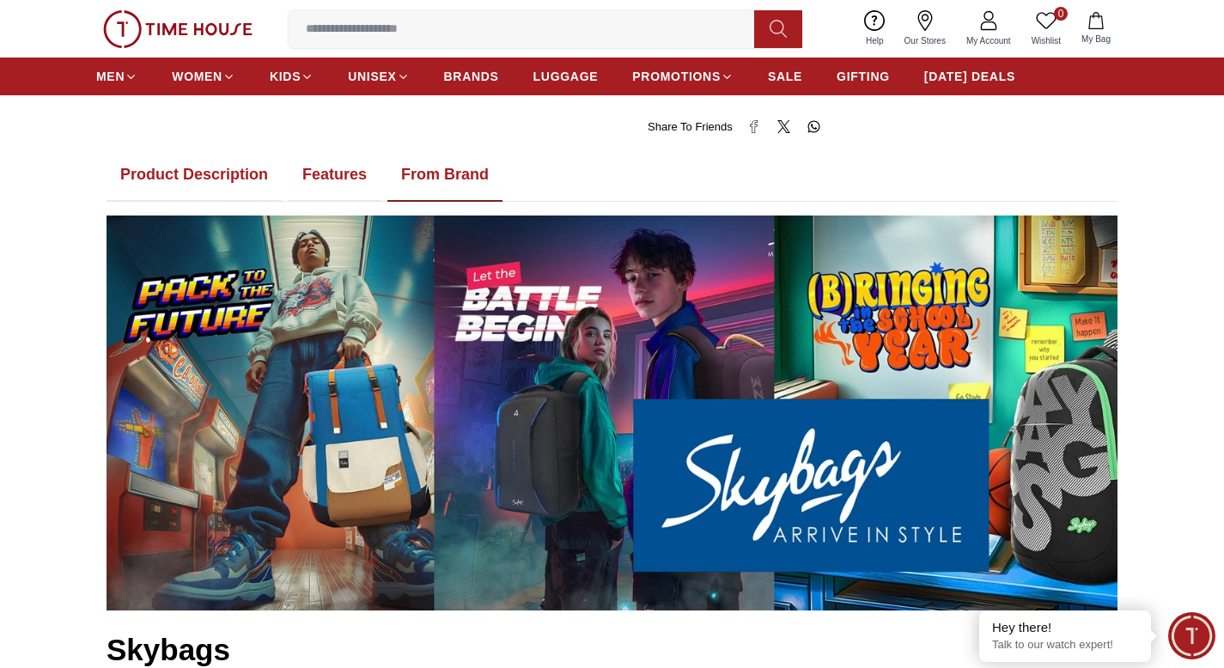
click at [341, 168] on button "Features" at bounding box center [335, 175] width 92 height 53
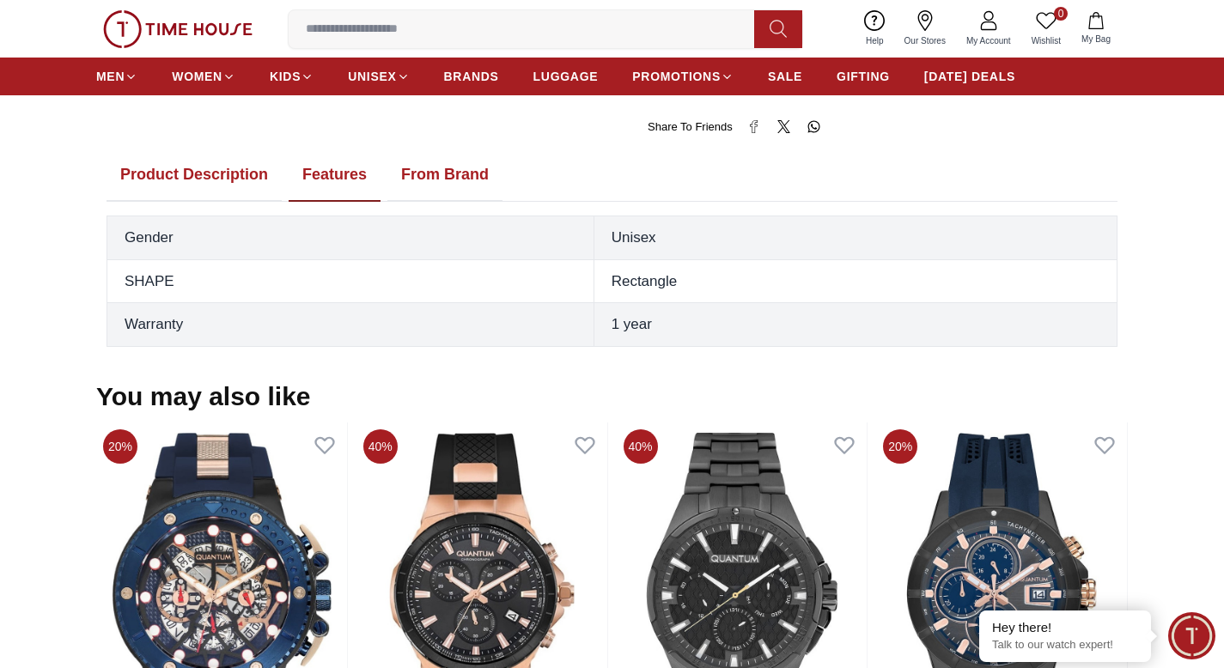
click at [430, 167] on button "From Brand" at bounding box center [444, 175] width 115 height 53
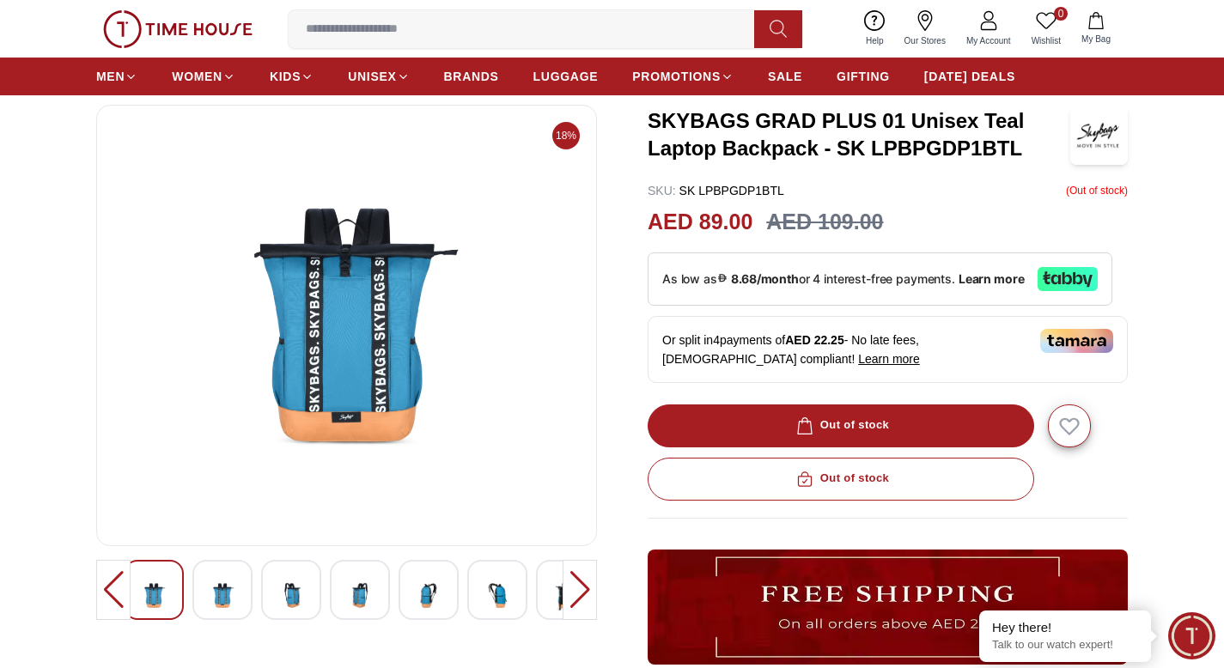
scroll to position [0, 0]
